Goal: Task Accomplishment & Management: Manage account settings

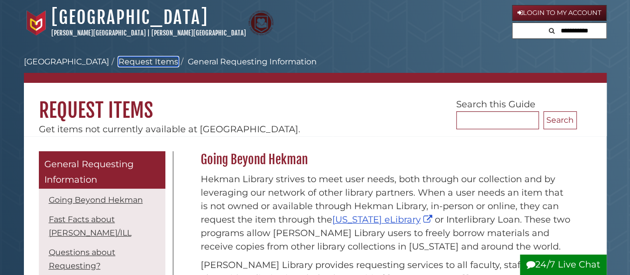
click at [119, 58] on link "Request Items" at bounding box center [149, 61] width 60 height 9
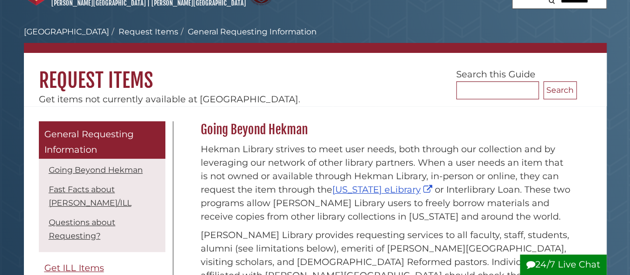
scroll to position [29, 0]
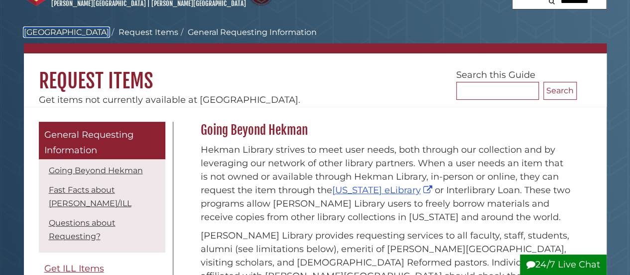
click at [35, 34] on link "[GEOGRAPHIC_DATA]" at bounding box center [66, 31] width 85 height 9
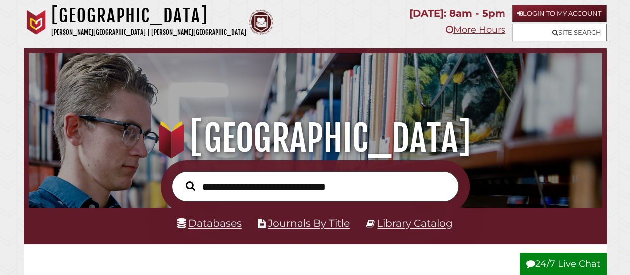
scroll to position [189, 568]
click at [556, 11] on link "Login to My Account" at bounding box center [559, 13] width 95 height 17
